Goal: Information Seeking & Learning: Learn about a topic

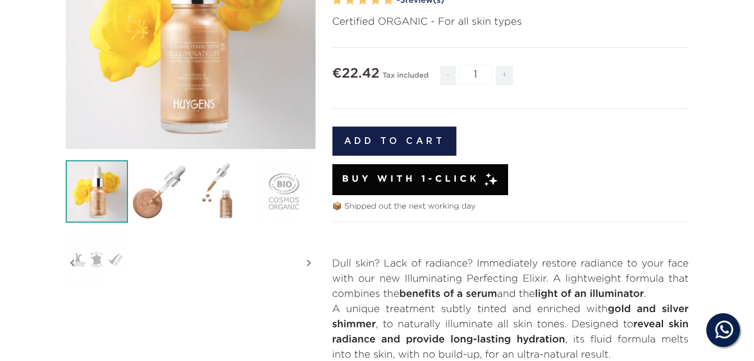
scroll to position [493, 0]
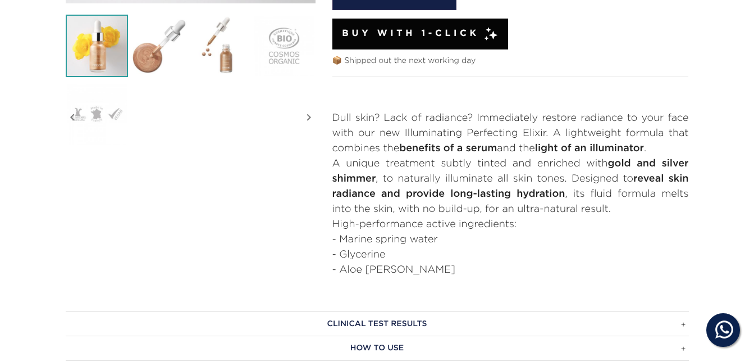
drag, startPoint x: 759, startPoint y: 47, endPoint x: 560, endPoint y: 276, distance: 303.4
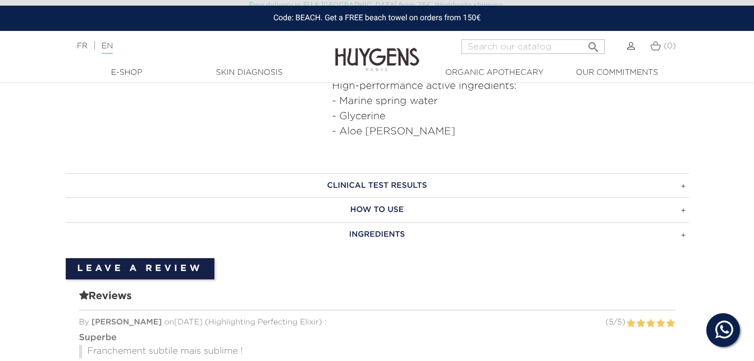
scroll to position [623, 0]
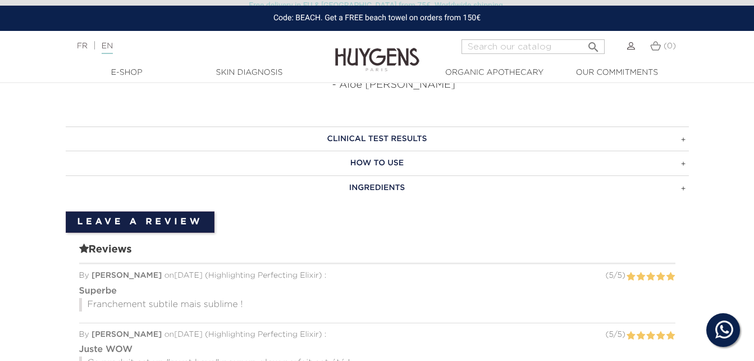
click at [423, 161] on h3 "HOW TO USE" at bounding box center [377, 163] width 623 height 25
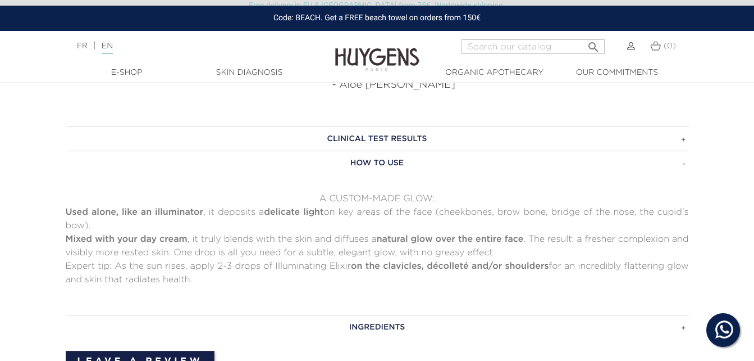
click at [423, 161] on h3 "HOW TO USE" at bounding box center [377, 163] width 623 height 25
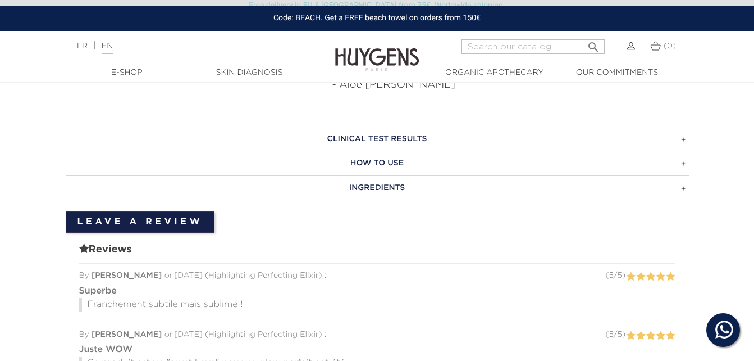
click at [393, 192] on h3 "INGREDIENTS" at bounding box center [377, 187] width 623 height 25
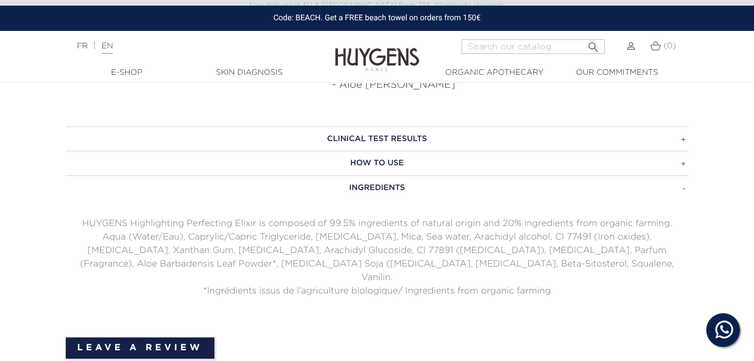
click at [381, 162] on h3 "HOW TO USE" at bounding box center [377, 163] width 623 height 25
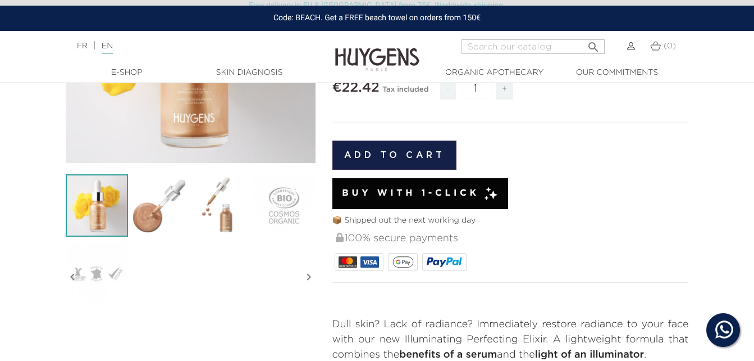
scroll to position [400, 0]
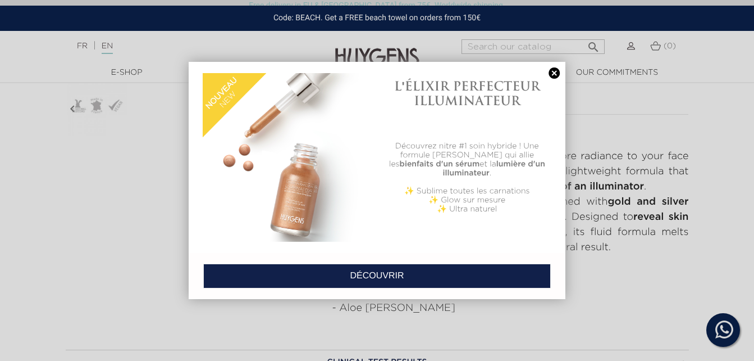
click at [558, 70] on link at bounding box center [554, 73] width 16 height 12
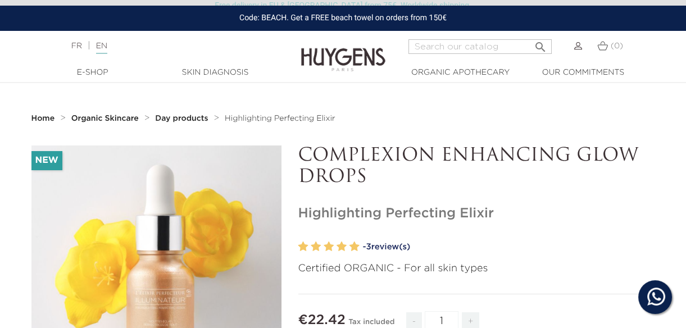
scroll to position [257, 0]
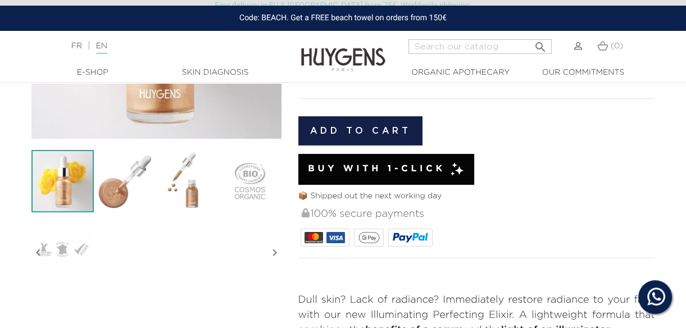
click at [274, 248] on icon "" at bounding box center [274, 253] width 13 height 56
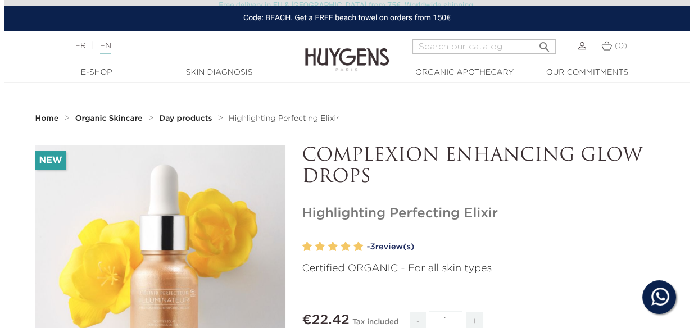
scroll to position [79, 0]
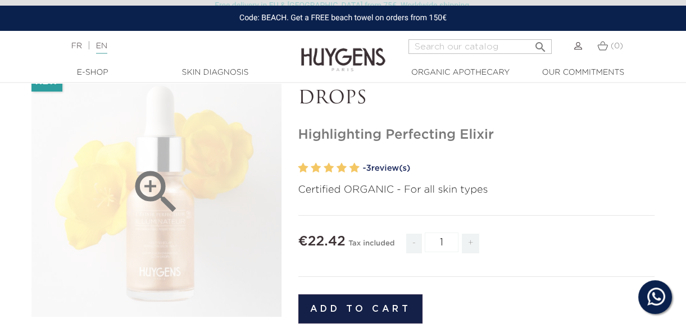
click at [167, 261] on div "" at bounding box center [156, 192] width 250 height 250
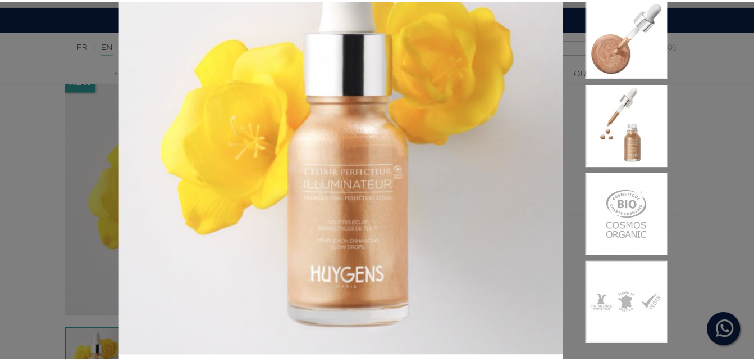
scroll to position [120, 0]
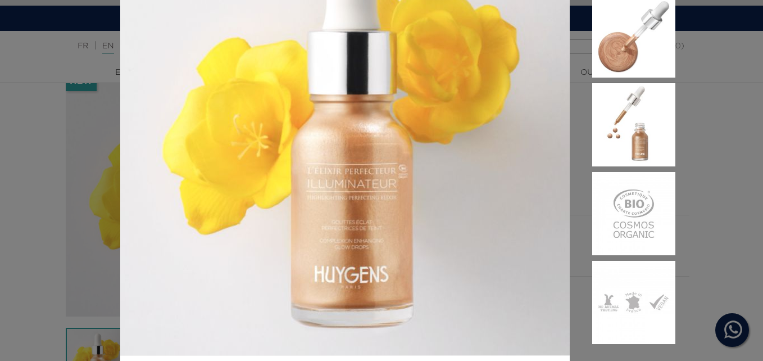
drag, startPoint x: 664, startPoint y: 0, endPoint x: 84, endPoint y: 257, distance: 634.6
click at [84, 257] on div "Certified ORGANIC - For all skin types" at bounding box center [381, 180] width 763 height 361
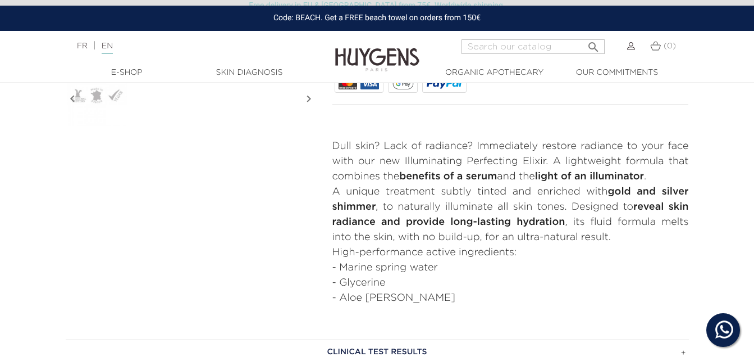
scroll to position [578, 0]
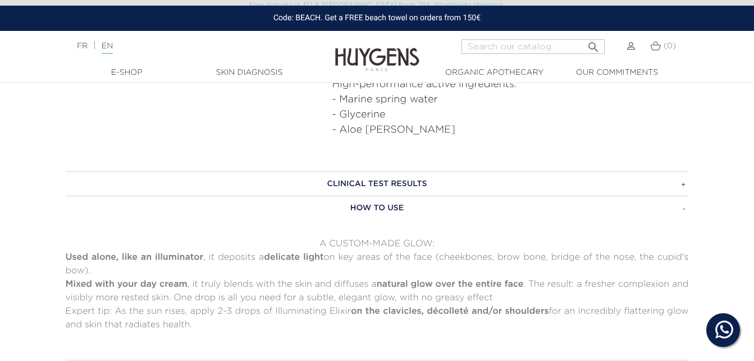
click at [509, 184] on h3 "CLINICAL TEST RESULTS" at bounding box center [377, 183] width 623 height 25
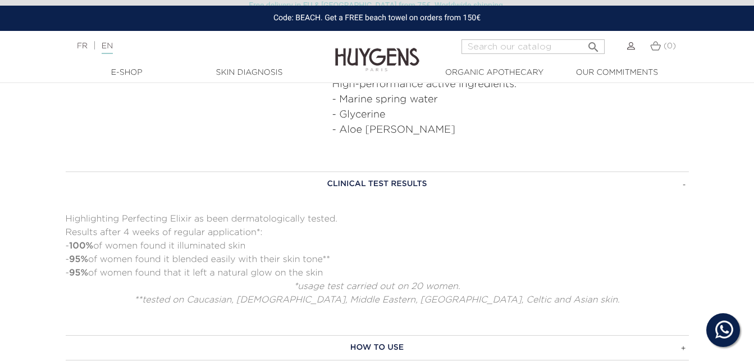
scroll to position [732, 0]
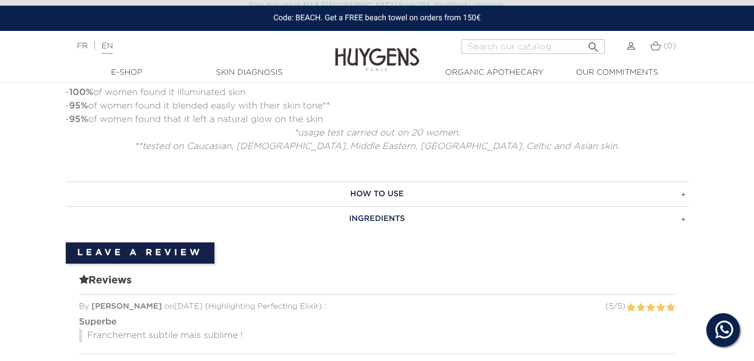
click at [525, 196] on h3 "HOW TO USE" at bounding box center [377, 193] width 623 height 25
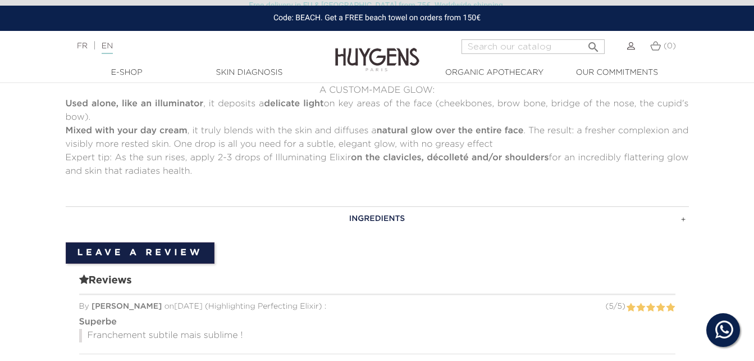
click at [412, 218] on h3 "INGREDIENTS" at bounding box center [377, 218] width 623 height 25
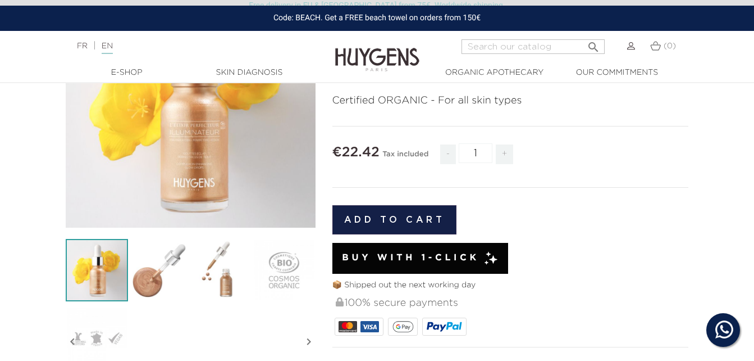
scroll to position [0, 0]
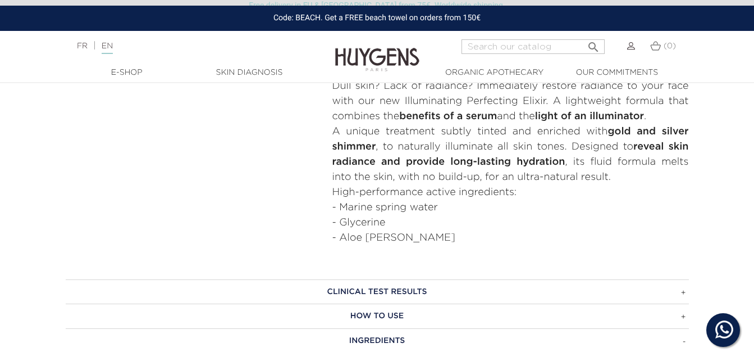
scroll to position [618, 0]
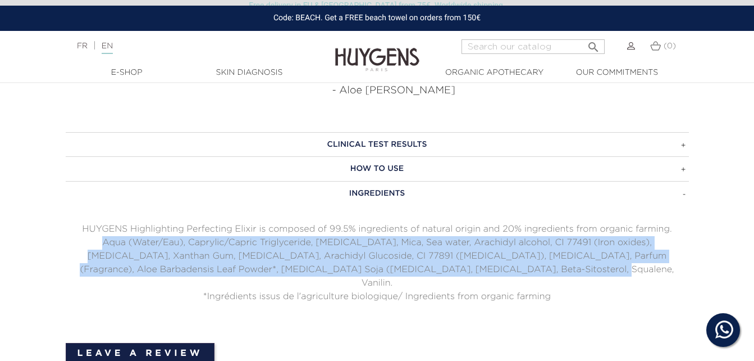
drag, startPoint x: 57, startPoint y: 245, endPoint x: 564, endPoint y: 269, distance: 507.2
click at [564, 269] on div "CLINICAL TEST RESULTS Highlighting Perfecting Elixir as been dermatologically t…" at bounding box center [377, 231] width 640 height 199
copy p "Aqua (Water/Eau), Caprylic/Capric Triglyceride, [MEDICAL_DATA], Mica, Sea water…"
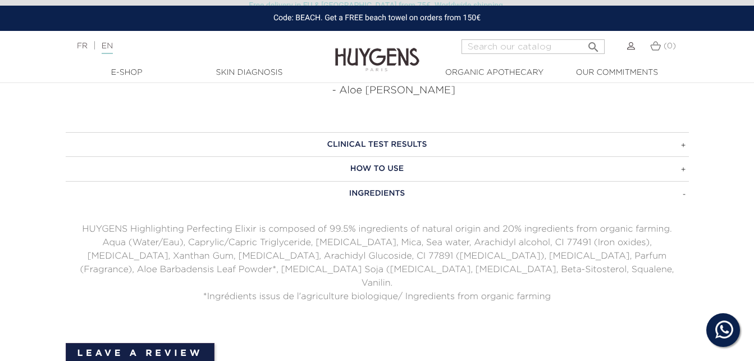
click at [505, 331] on div at bounding box center [377, 336] width 623 height 11
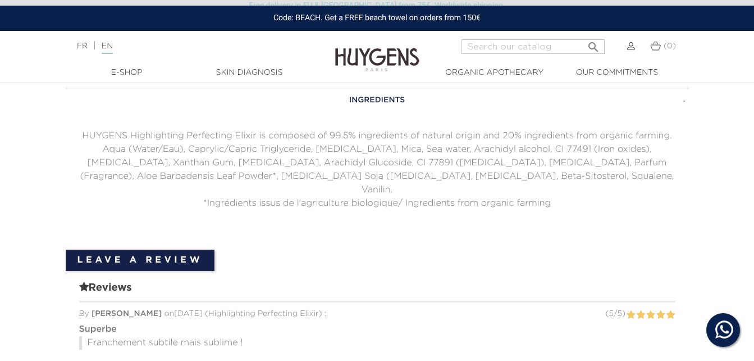
scroll to position [608, 0]
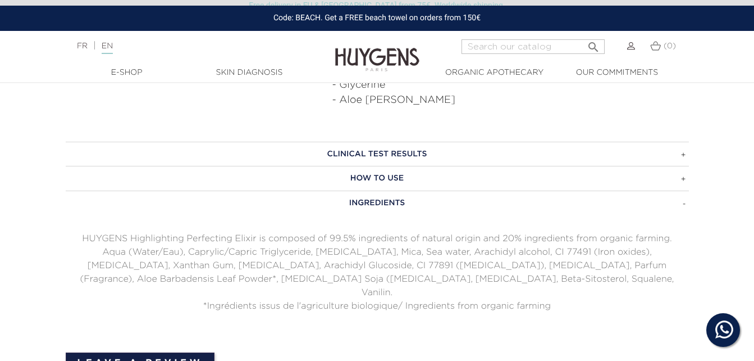
click at [452, 179] on h3 "HOW TO USE" at bounding box center [377, 178] width 623 height 25
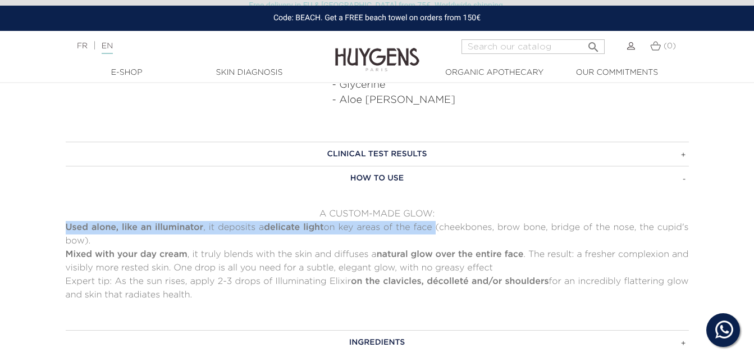
drag, startPoint x: 63, startPoint y: 227, endPoint x: 435, endPoint y: 225, distance: 371.2
click at [435, 225] on div "CLINICAL TEST RESULTS Highlighting Perfecting Elixir as been dermatologically t…" at bounding box center [377, 248] width 640 height 213
copy p "Used alone, like an illuminator , it deposits a delicate light on key areas of …"
click at [505, 169] on h3 "HOW TO USE" at bounding box center [377, 178] width 623 height 25
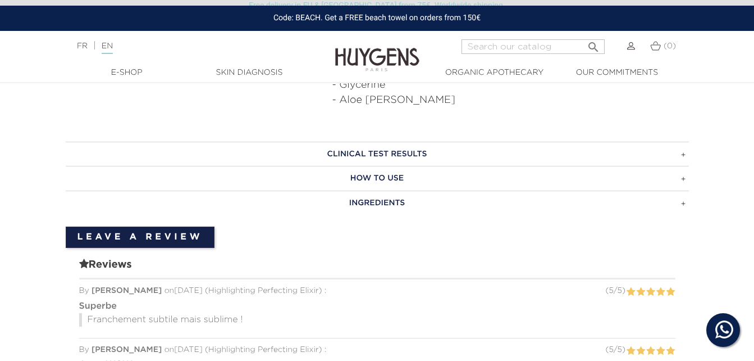
click at [352, 178] on h3 "HOW TO USE" at bounding box center [377, 178] width 623 height 25
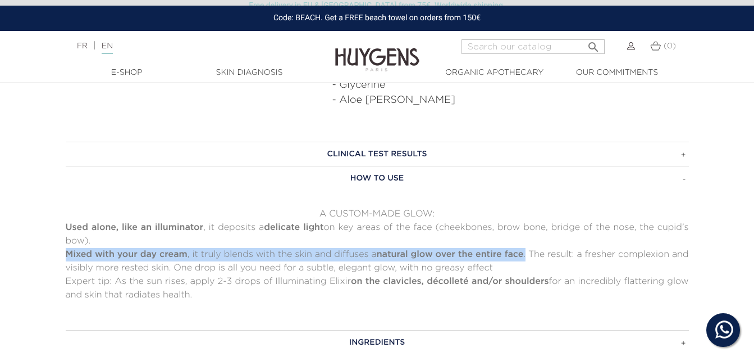
drag, startPoint x: 65, startPoint y: 254, endPoint x: 543, endPoint y: 257, distance: 478.5
click at [543, 257] on div "CLINICAL TEST RESULTS Highlighting Perfecting Elixir as been dermatologically t…" at bounding box center [377, 248] width 640 height 213
copy p "Mixed with your day cream , it truly blends with the skin and diffuses a natura…"
drag, startPoint x: 112, startPoint y: 279, endPoint x: 434, endPoint y: 295, distance: 322.2
click at [434, 295] on p "Expert tip: As the sun rises, apply 2-3 drops of Illuminating Elixir on the cla…" at bounding box center [377, 288] width 623 height 27
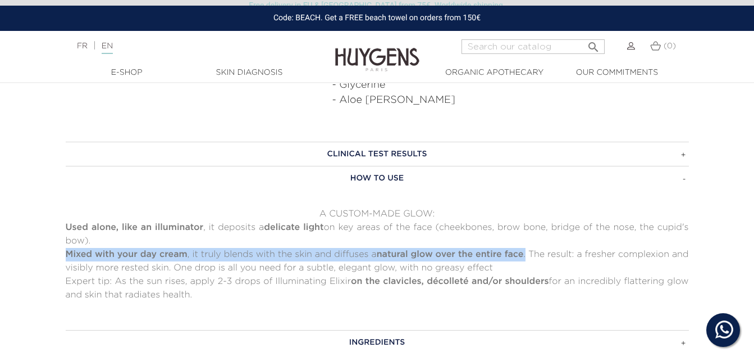
copy p "As the sun rises, apply 2-3 drops of Illuminating Elixir on the clavicles, déco…"
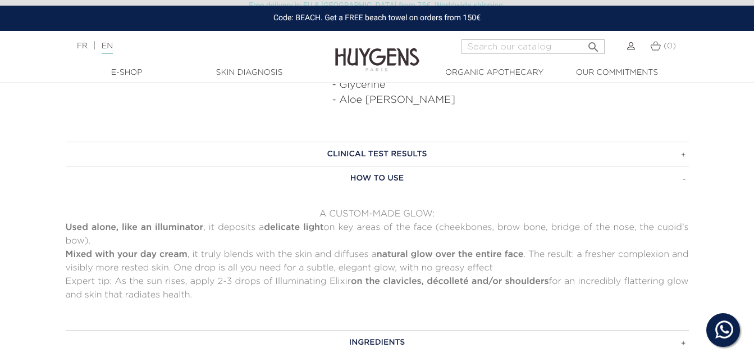
click at [576, 204] on div "HOW TO USE A CUSTOM-MADE GLOW: Used alone, like an illuminator , it deposits a …" at bounding box center [377, 234] width 623 height 136
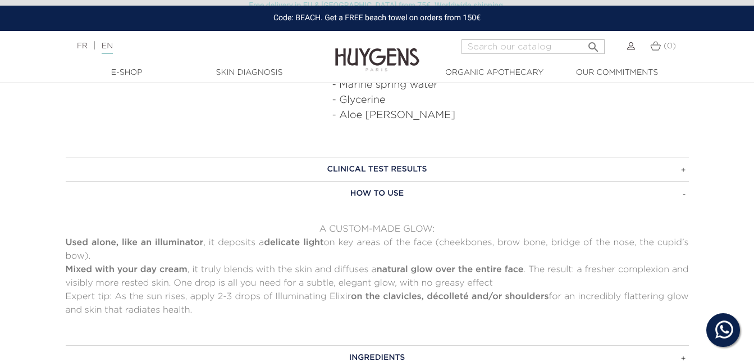
scroll to position [568, 0]
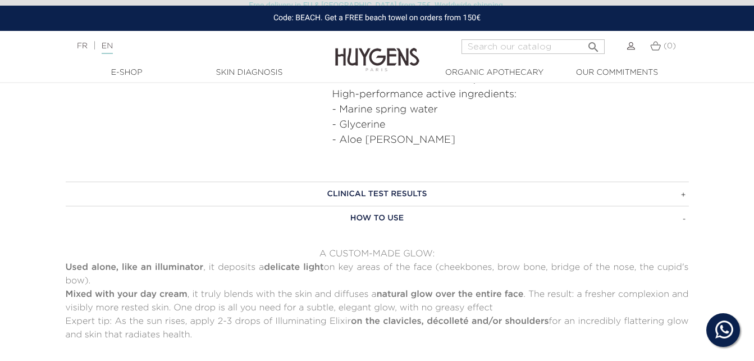
click at [487, 201] on h3 "CLINICAL TEST RESULTS" at bounding box center [377, 193] width 623 height 25
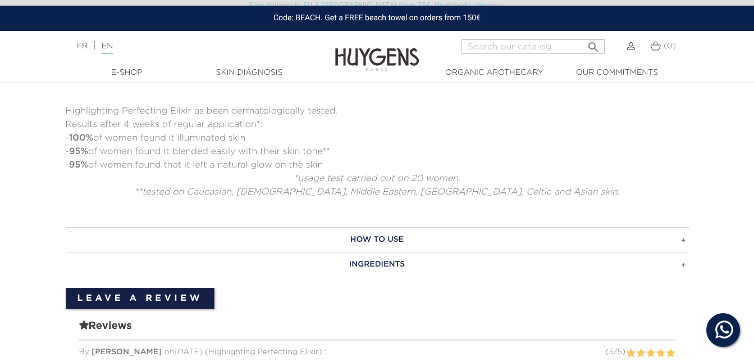
scroll to position [751, 0]
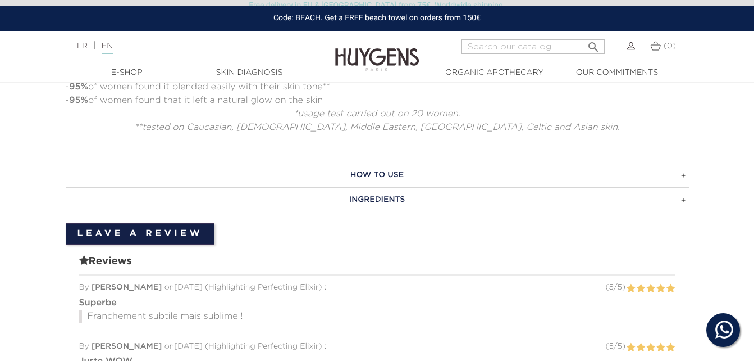
click at [540, 176] on h3 "HOW TO USE" at bounding box center [377, 174] width 623 height 25
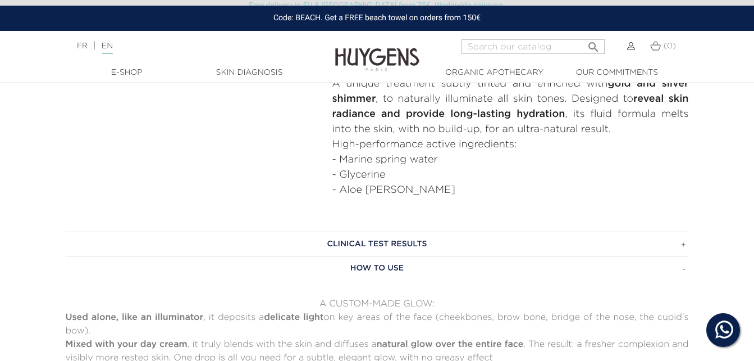
scroll to position [409, 0]
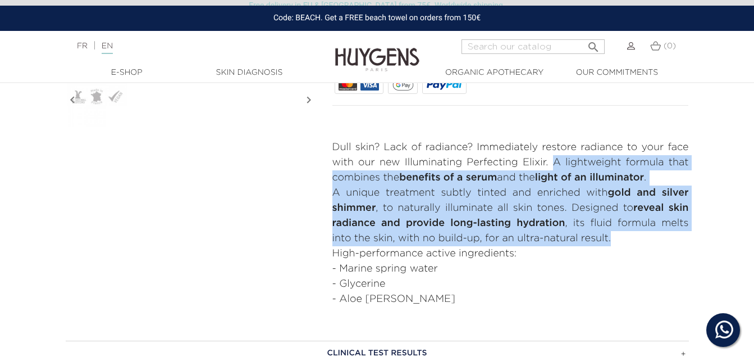
drag, startPoint x: 553, startPoint y: 162, endPoint x: 635, endPoint y: 237, distance: 111.7
click at [635, 237] on div "Dull skin? Lack of radiance? Immediately restore radiance to your face with our…" at bounding box center [510, 223] width 357 height 167
copy div "A lightweight formula that combines the benefits of a serum and the light of an…"
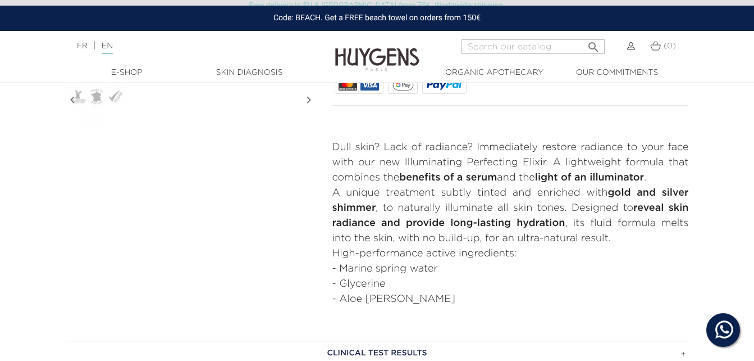
click at [583, 263] on li "- Marine spring water" at bounding box center [510, 268] width 357 height 15
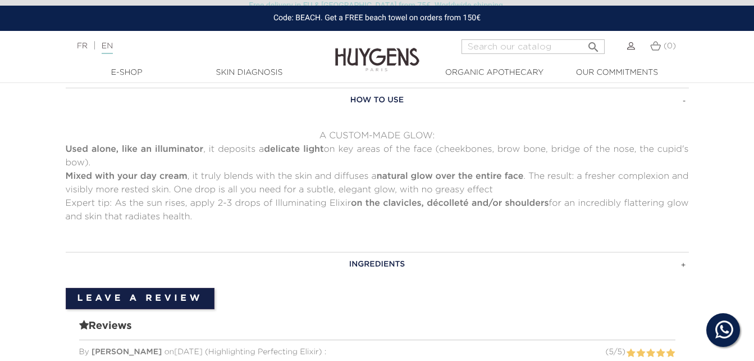
scroll to position [776, 0]
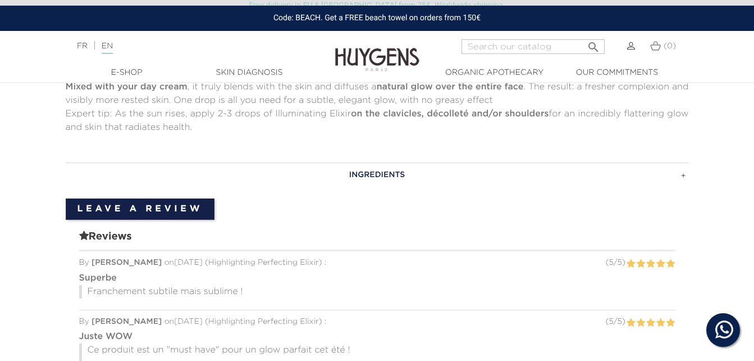
click at [385, 177] on h3 "INGREDIENTS" at bounding box center [377, 174] width 623 height 25
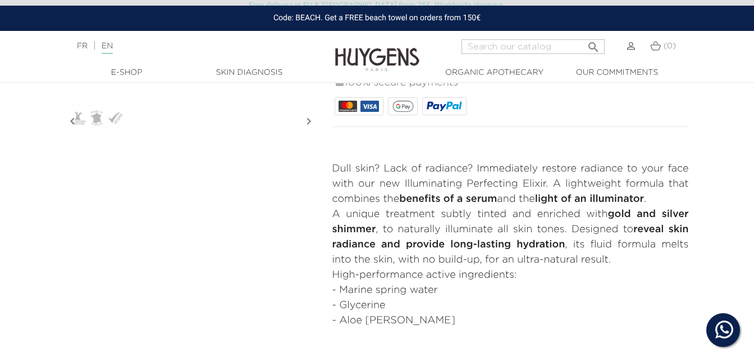
scroll to position [266, 0]
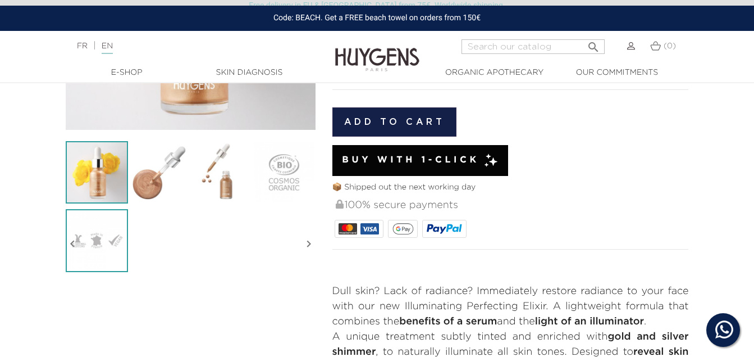
click at [84, 254] on img at bounding box center [97, 240] width 62 height 62
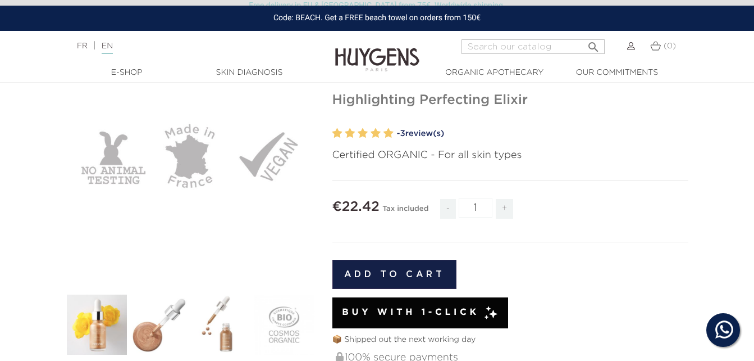
scroll to position [11, 0]
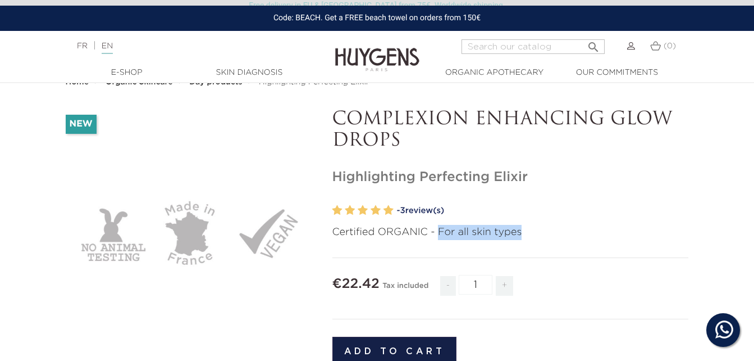
drag, startPoint x: 438, startPoint y: 231, endPoint x: 544, endPoint y: 230, distance: 105.6
click at [544, 230] on p "Certified ORGANIC - For all skin types" at bounding box center [510, 232] width 357 height 15
copy p "For all skin types"
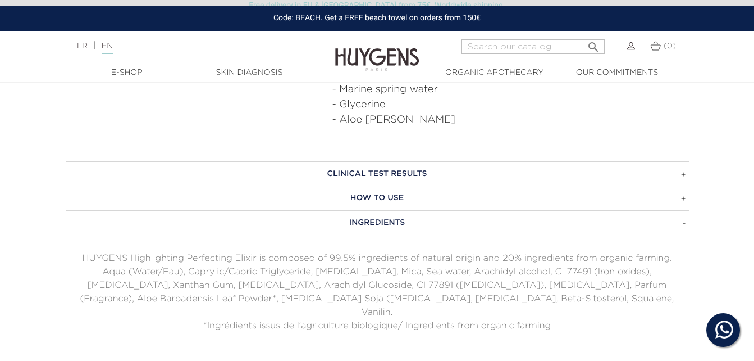
scroll to position [648, 0]
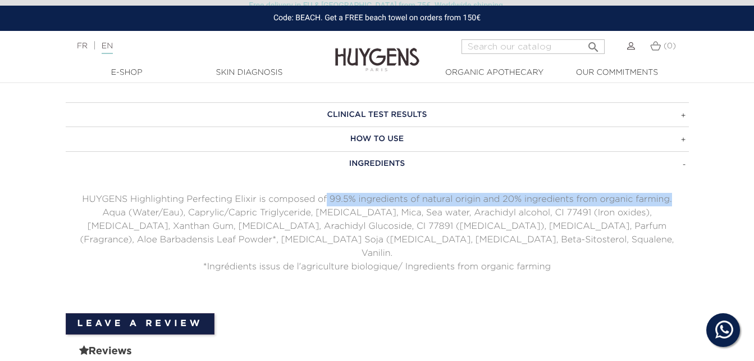
drag, startPoint x: 328, startPoint y: 199, endPoint x: 678, endPoint y: 191, distance: 350.5
click at [678, 191] on div "INGREDIENTS HUYGENS Highlighting Perfecting Elixir is composed of 99.5% ingredi…" at bounding box center [377, 212] width 623 height 122
copy p "99.5% ingredients of natural origin and 20% ingredients from organic farming."
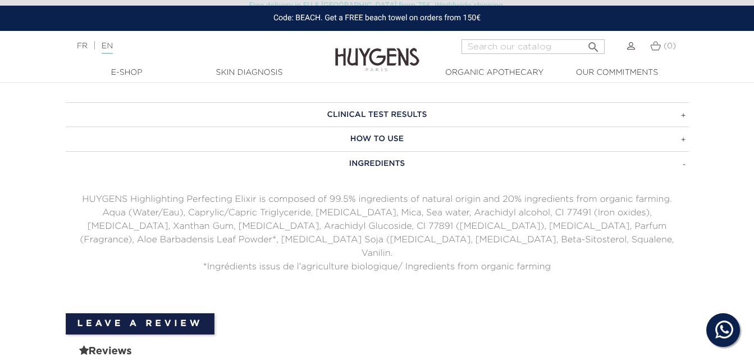
click at [588, 270] on div "CLINICAL TEST RESULTS Highlighting Perfecting Elixir as been dermatologically t…" at bounding box center [377, 201] width 640 height 199
click at [490, 124] on h3 "CLINICAL TEST RESULTS" at bounding box center [377, 114] width 623 height 25
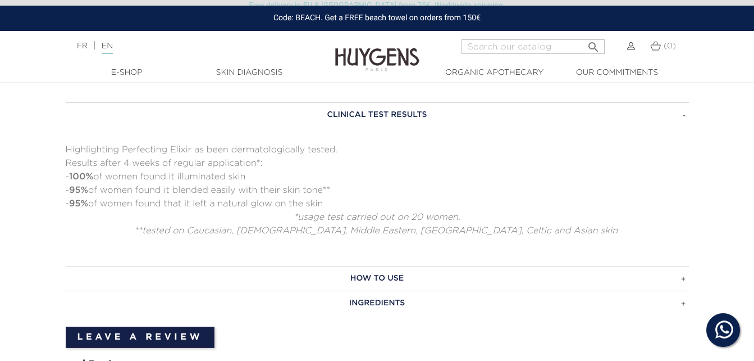
click at [490, 124] on h3 "CLINICAL TEST RESULTS" at bounding box center [377, 114] width 623 height 25
drag, startPoint x: 233, startPoint y: 150, endPoint x: 376, endPoint y: 137, distance: 143.8
click at [376, 137] on div "CLINICAL TEST RESULTS Highlighting Perfecting Elixir as been dermatologically t…" at bounding box center [377, 170] width 623 height 136
copy p "dermatologically tested."
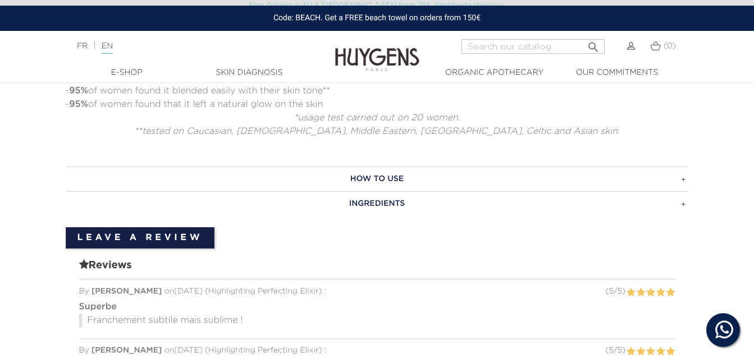
scroll to position [737, 0]
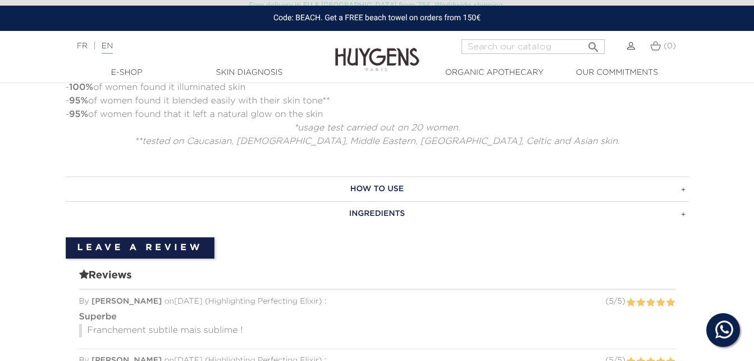
click at [410, 195] on h3 "HOW TO USE" at bounding box center [377, 188] width 623 height 25
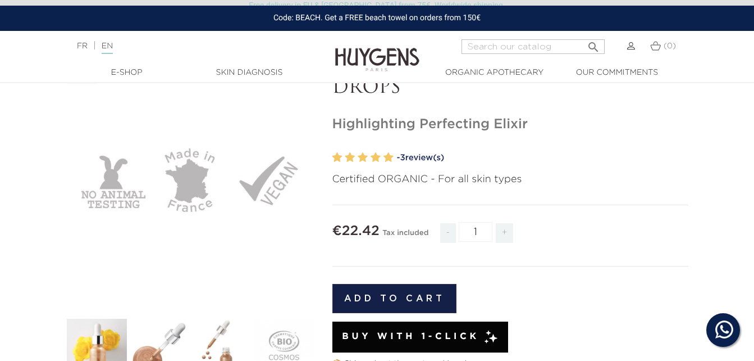
scroll to position [54, 0]
